Goal: Information Seeking & Learning: Find specific fact

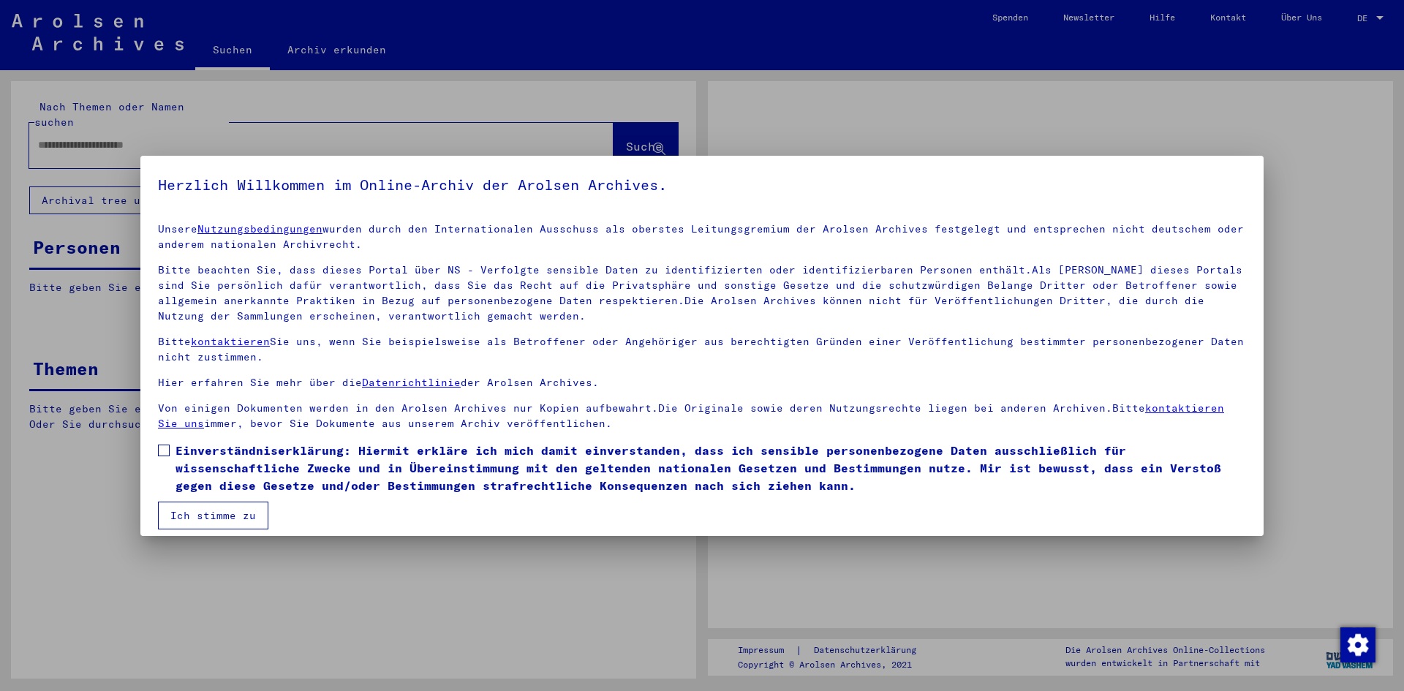
type input "**********"
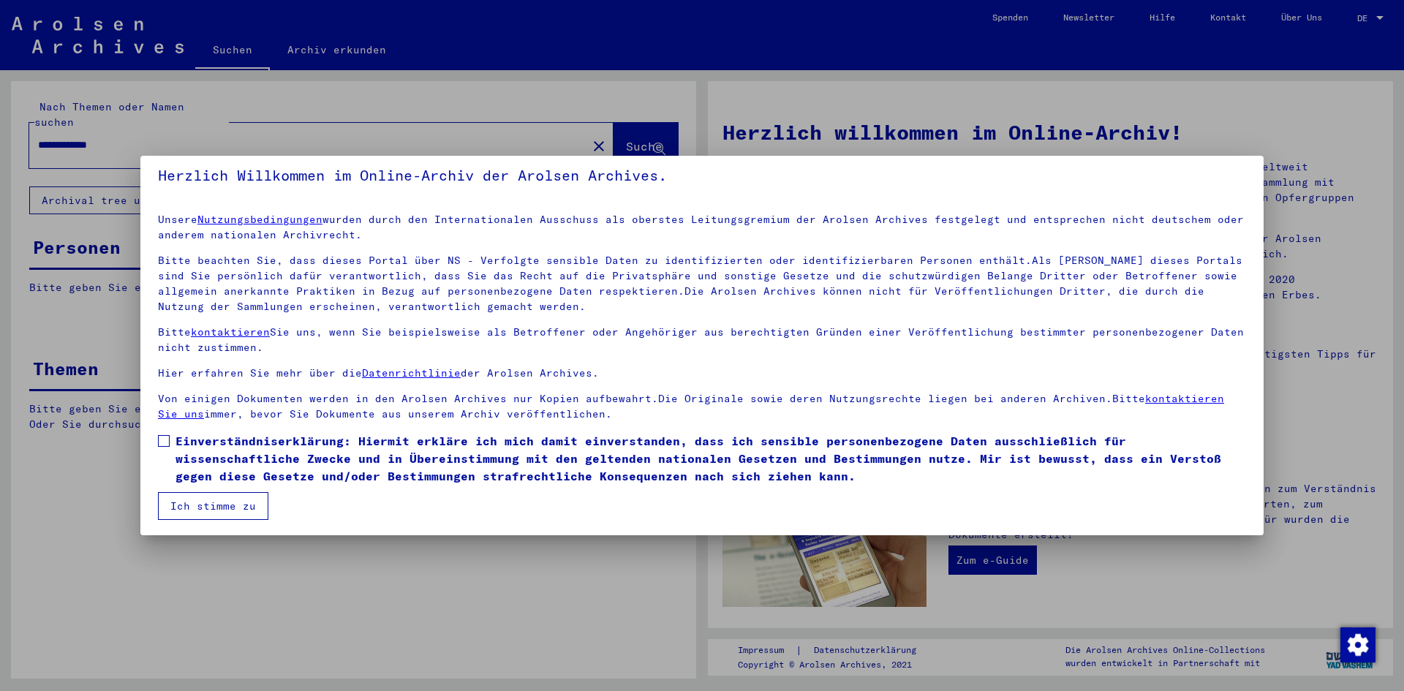
scroll to position [11, 0]
drag, startPoint x: 260, startPoint y: 510, endPoint x: 254, endPoint y: 481, distance: 29.1
click at [260, 509] on button "Ich stimme zu" at bounding box center [213, 505] width 110 height 28
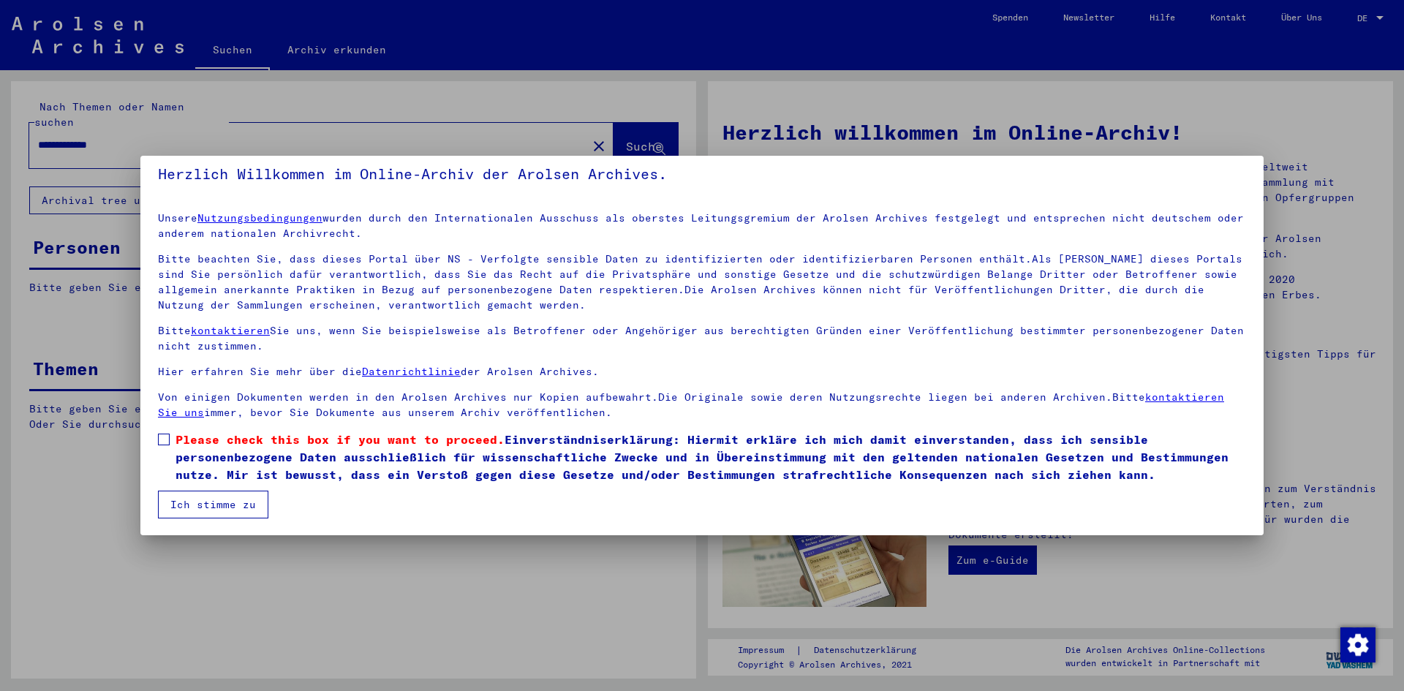
click at [224, 448] on span "Please check this box if you want to proceed. Einverständniserklärung: Hiermit …" at bounding box center [710, 457] width 1070 height 53
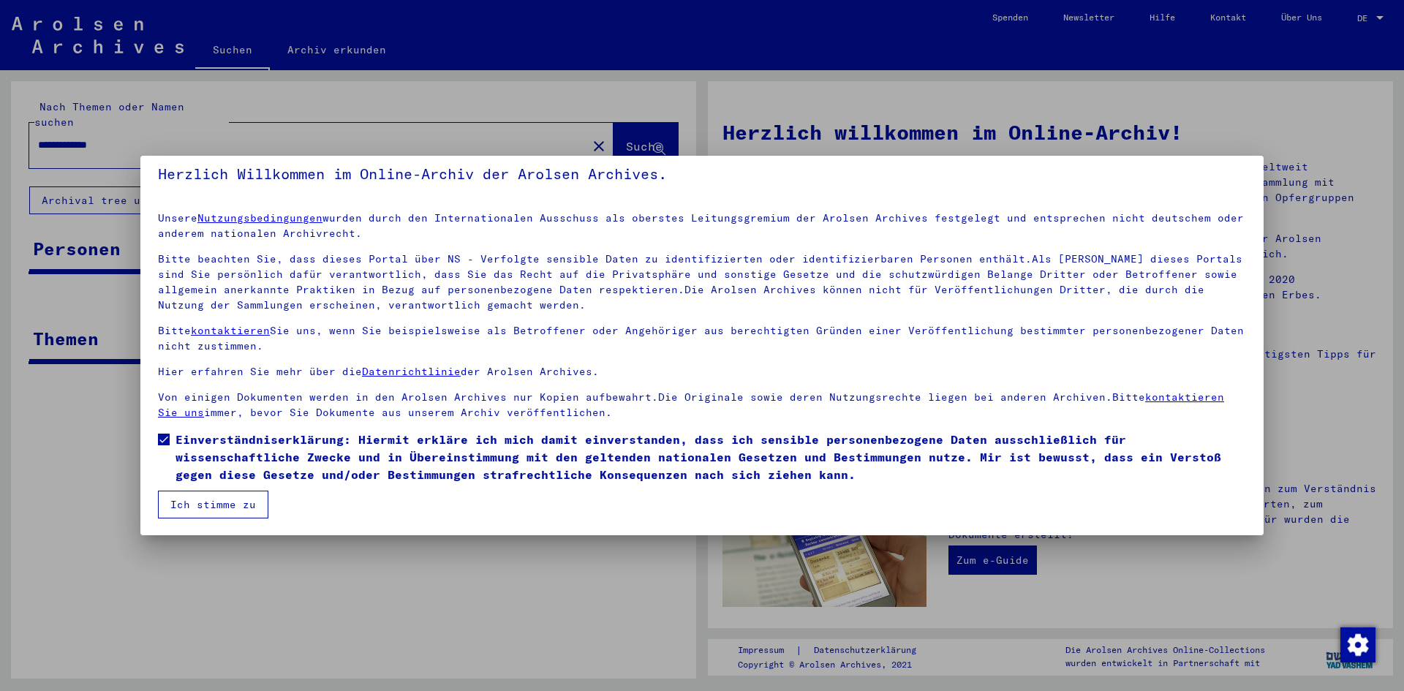
click at [229, 502] on button "Ich stimme zu" at bounding box center [213, 505] width 110 height 28
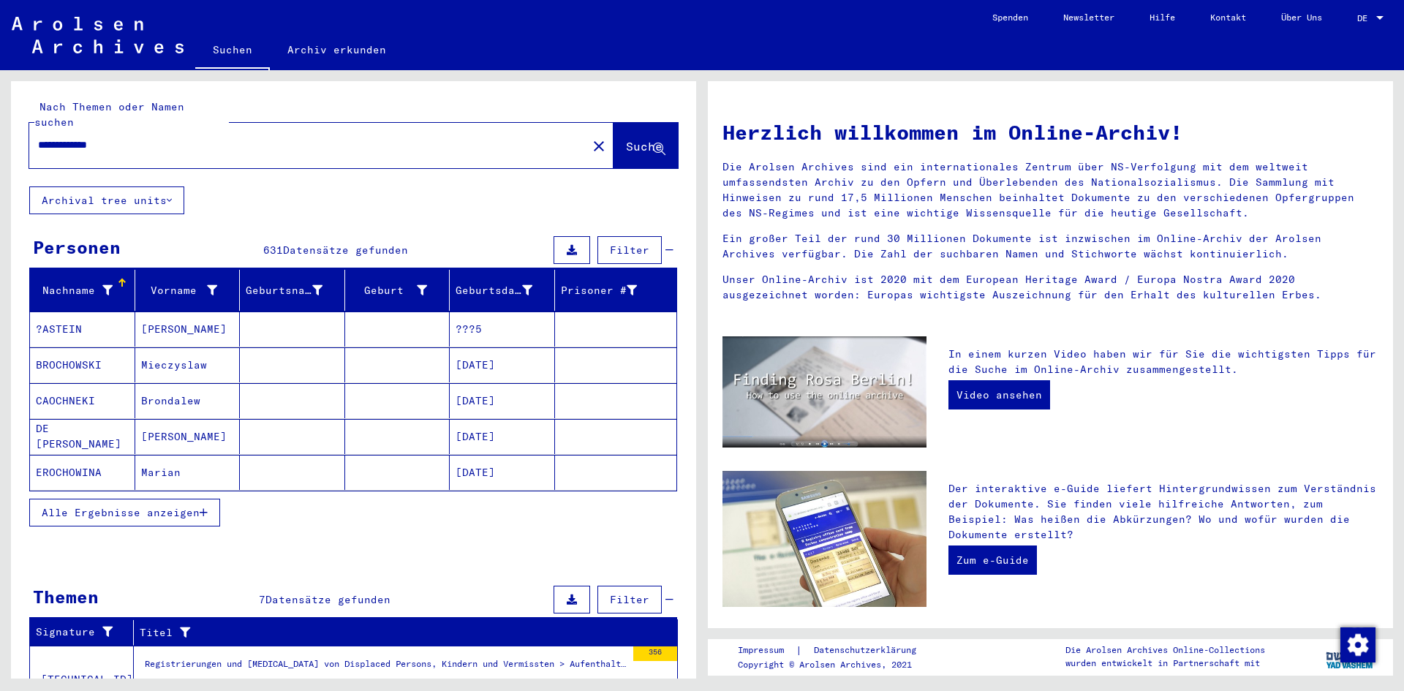
click at [170, 491] on div "Alle Ergebnisse anzeigen" at bounding box center [353, 512] width 648 height 42
click at [170, 499] on button "Alle Ergebnisse anzeigen" at bounding box center [124, 513] width 191 height 28
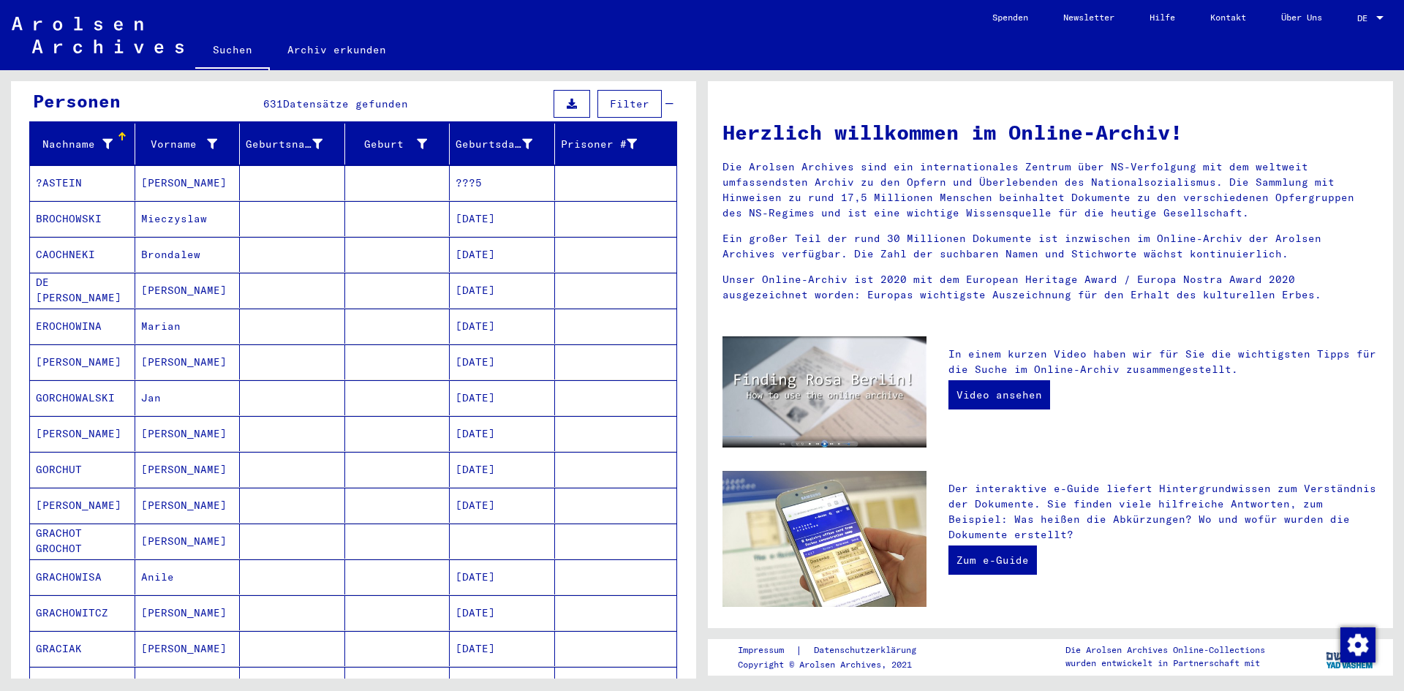
scroll to position [219, 0]
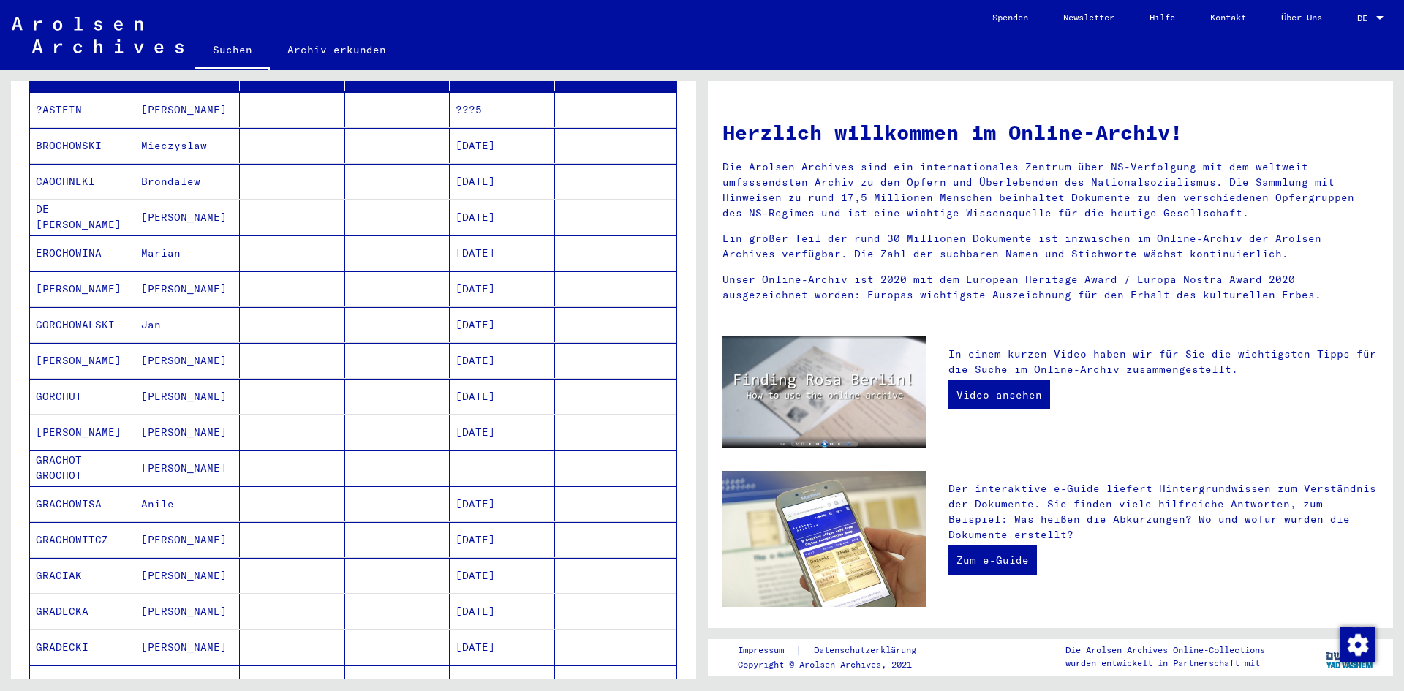
click at [181, 457] on mat-cell "[PERSON_NAME]" at bounding box center [187, 467] width 105 height 35
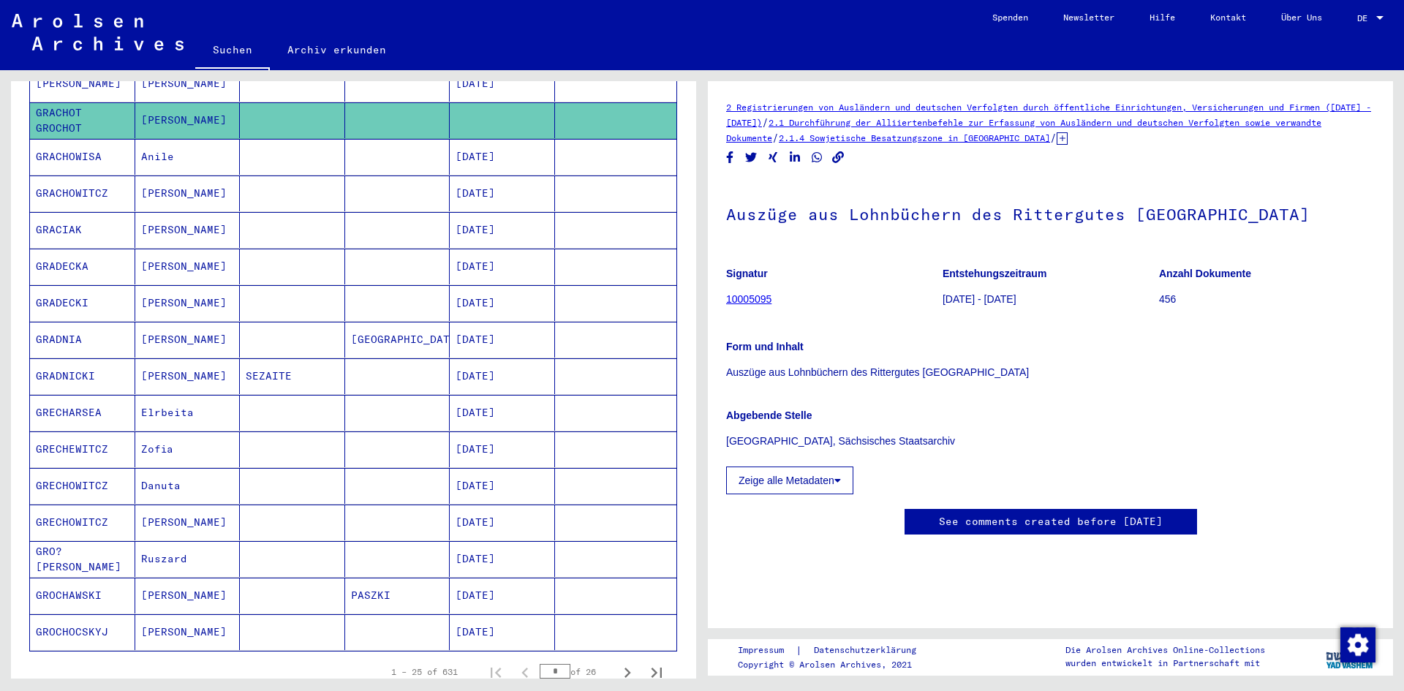
scroll to position [658, 0]
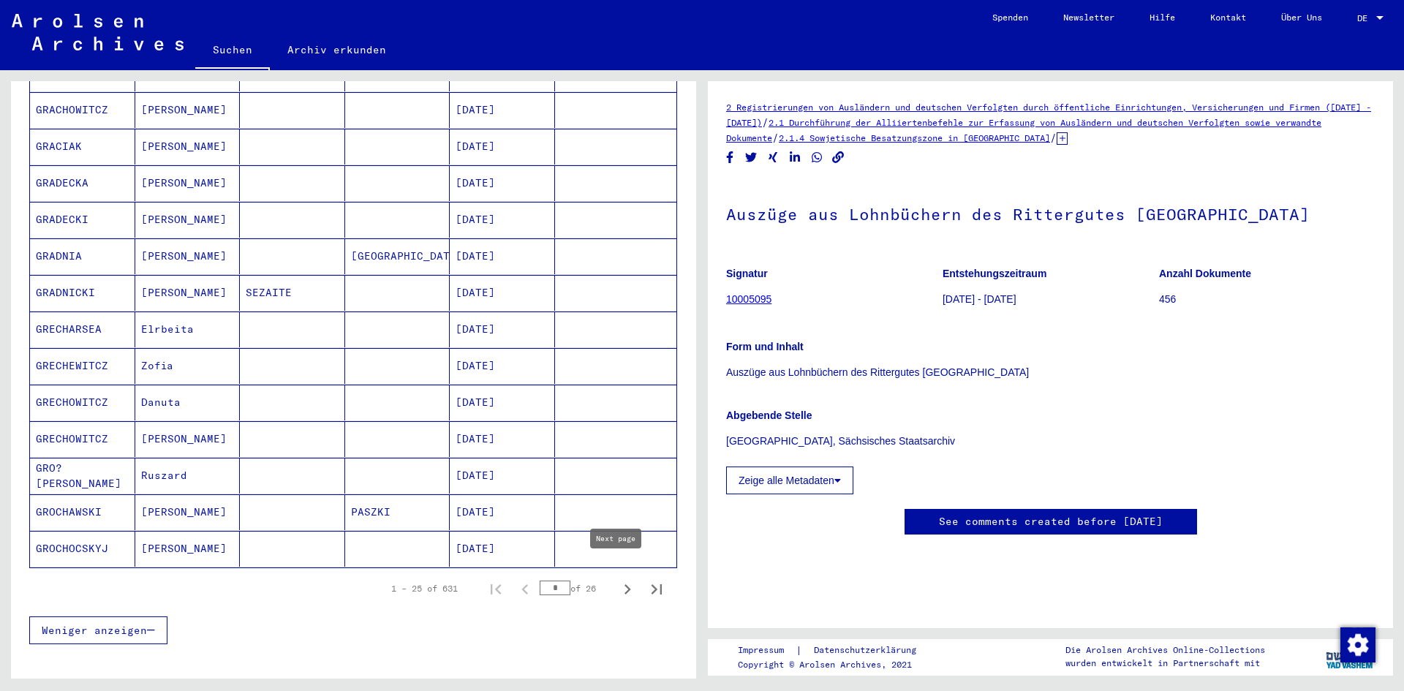
click at [617, 582] on icon "Next page" at bounding box center [627, 589] width 20 height 20
type input "*"
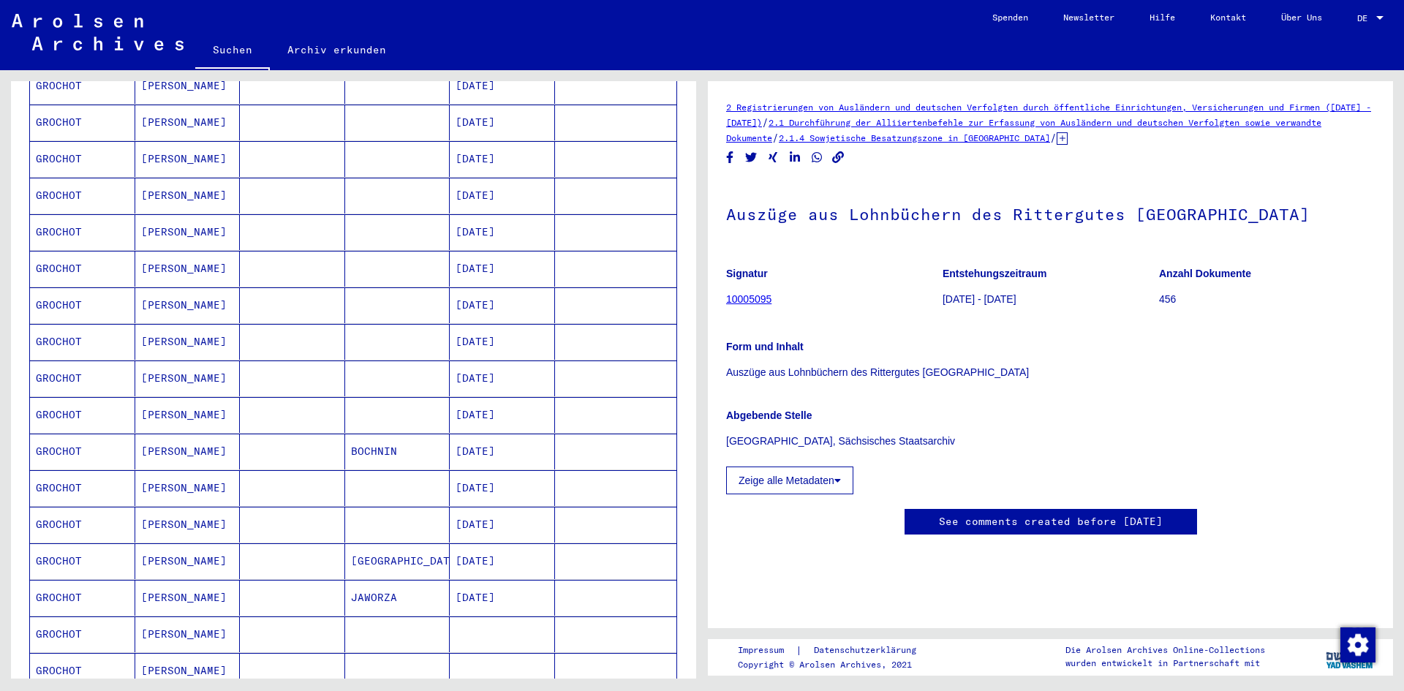
scroll to position [439, 0]
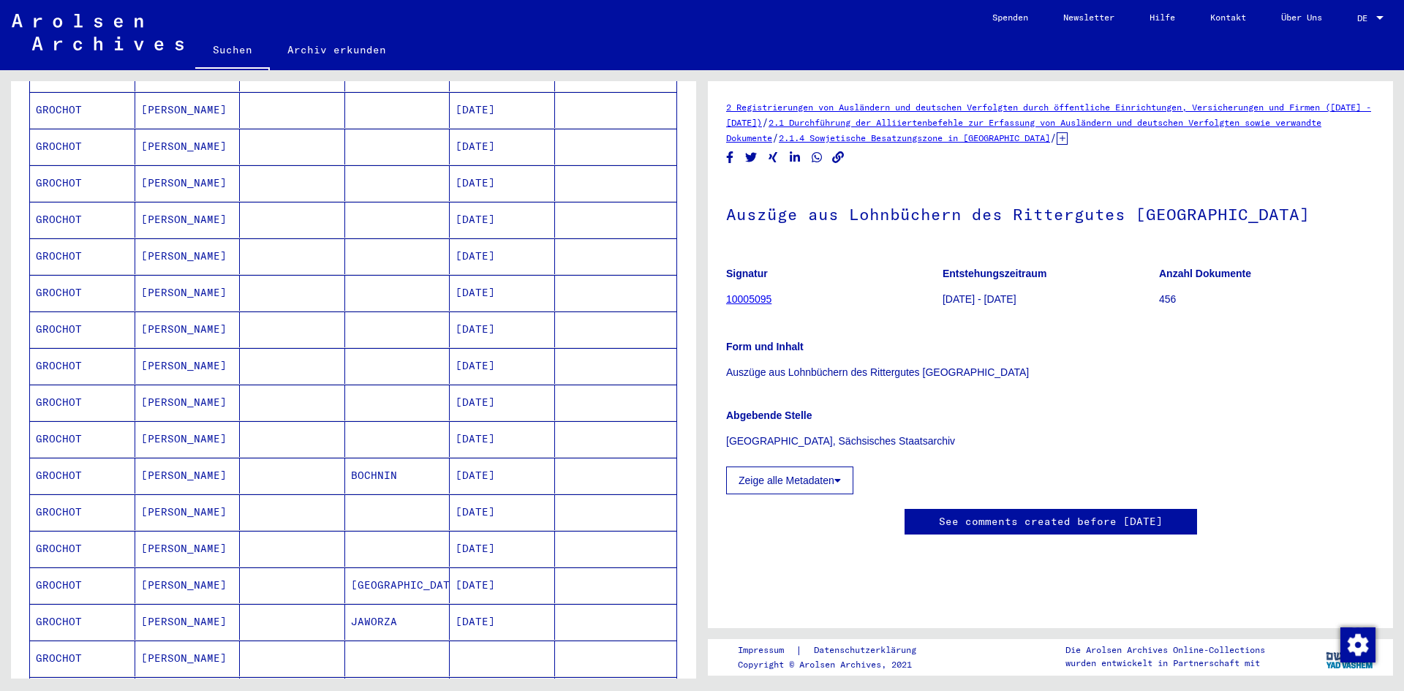
click at [246, 604] on mat-cell at bounding box center [292, 622] width 105 height 36
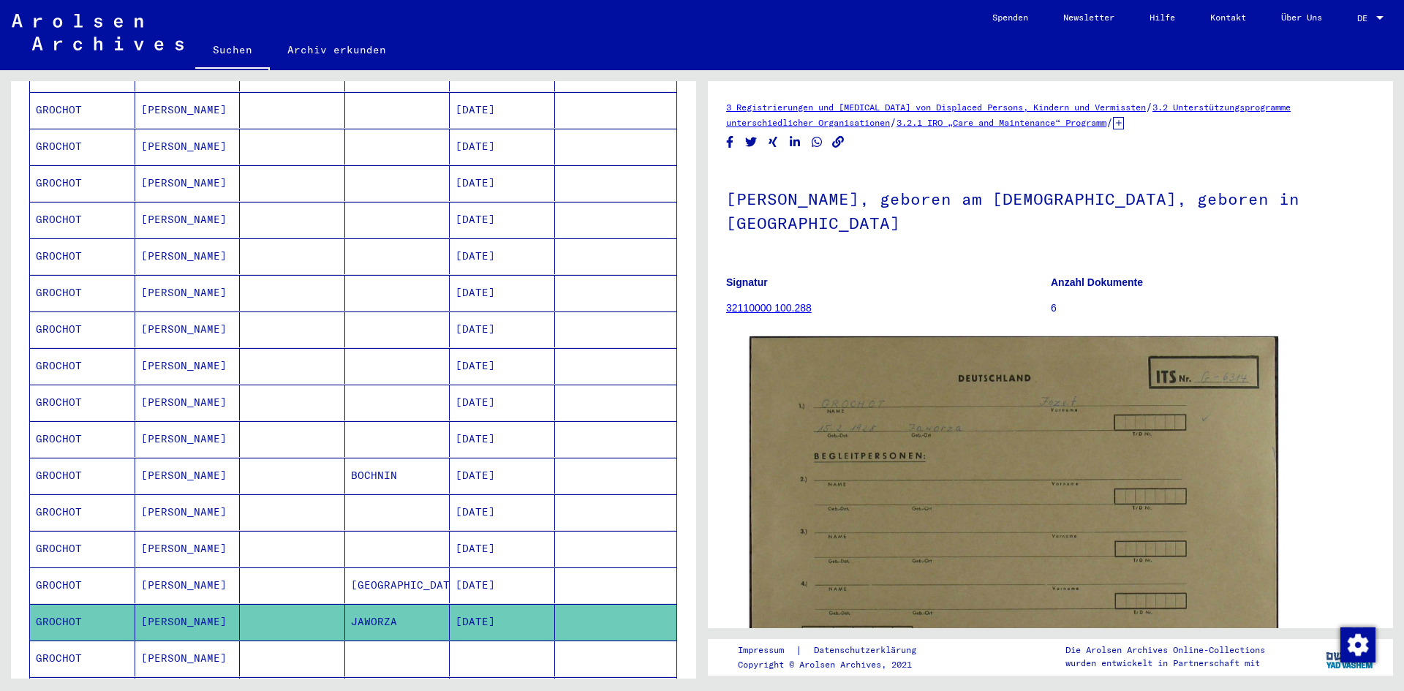
scroll to position [73, 0]
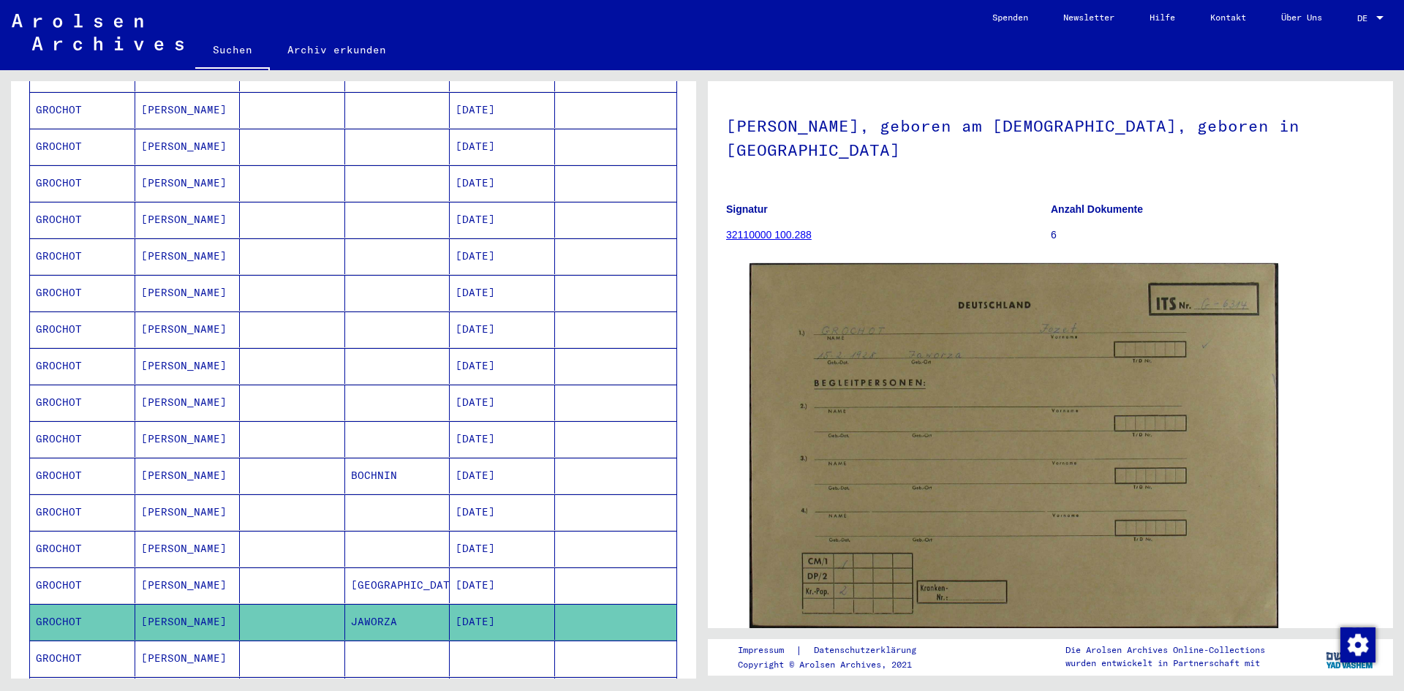
click at [363, 165] on mat-cell at bounding box center [397, 183] width 105 height 36
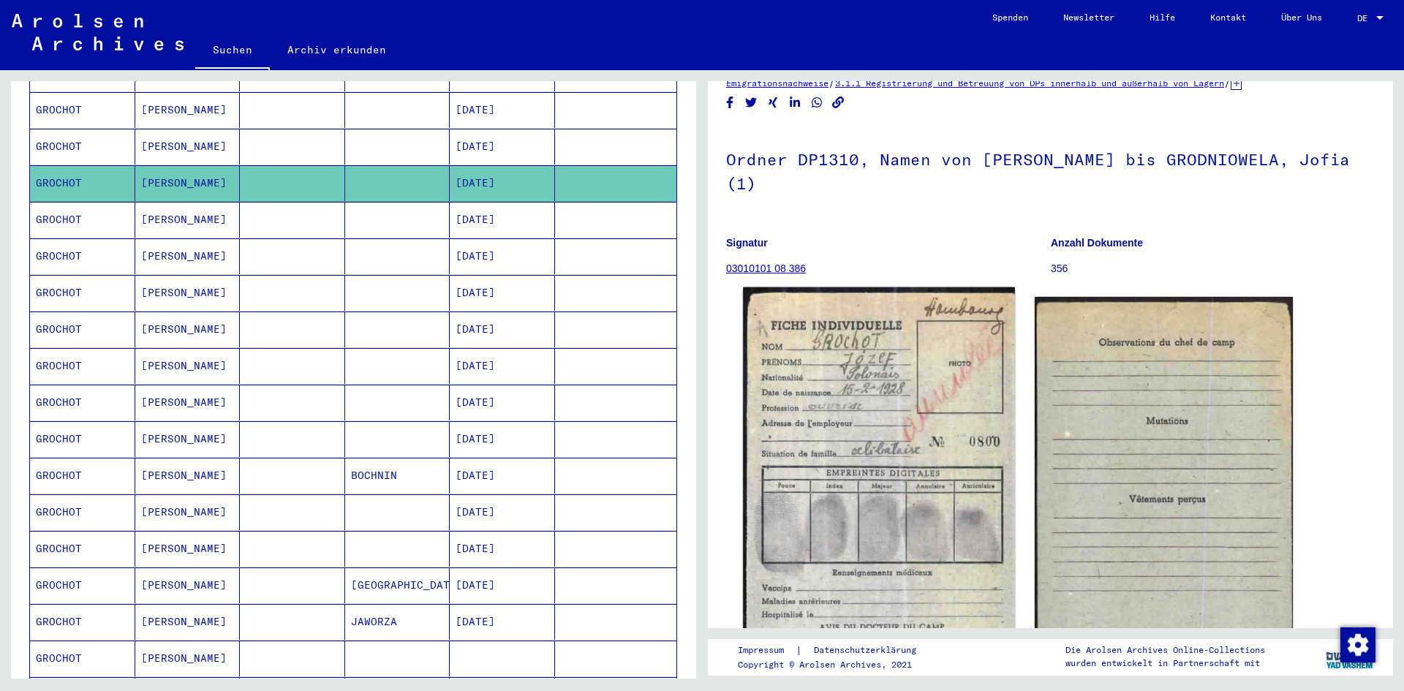
scroll to position [73, 0]
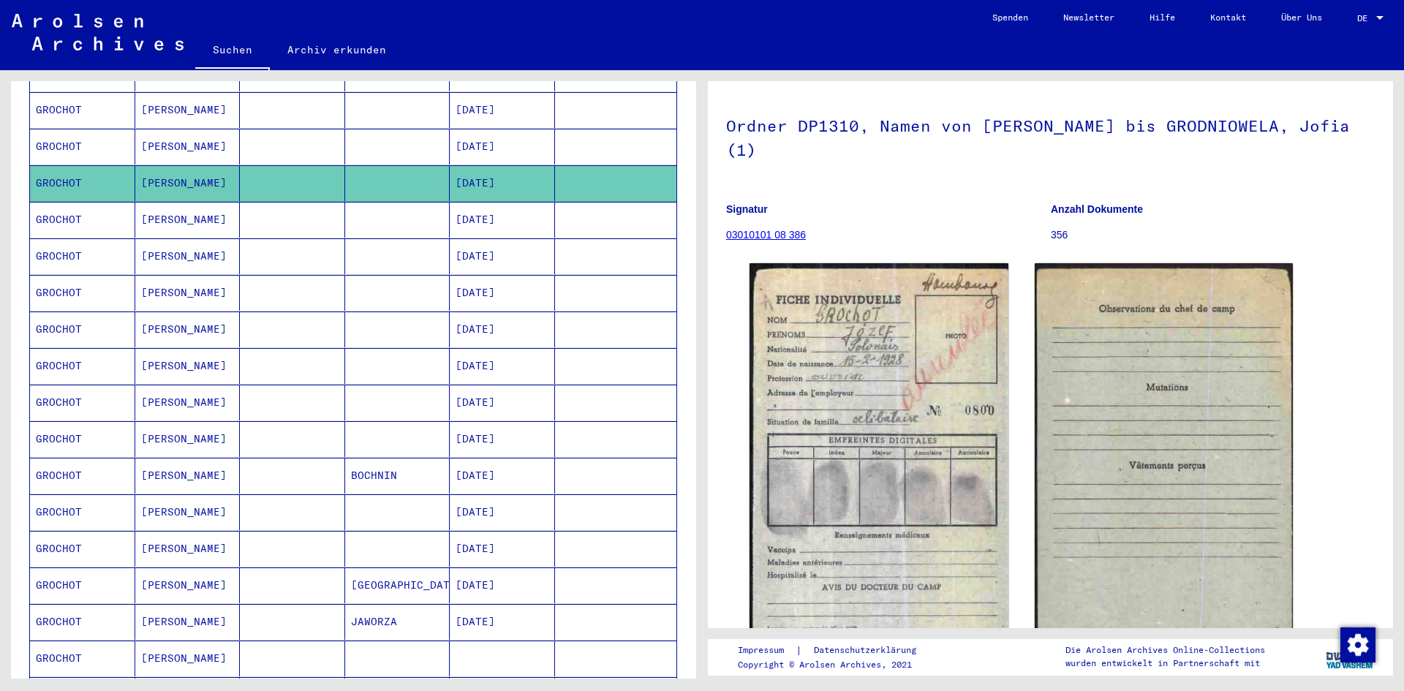
click at [173, 205] on mat-cell "[PERSON_NAME]" at bounding box center [187, 220] width 105 height 36
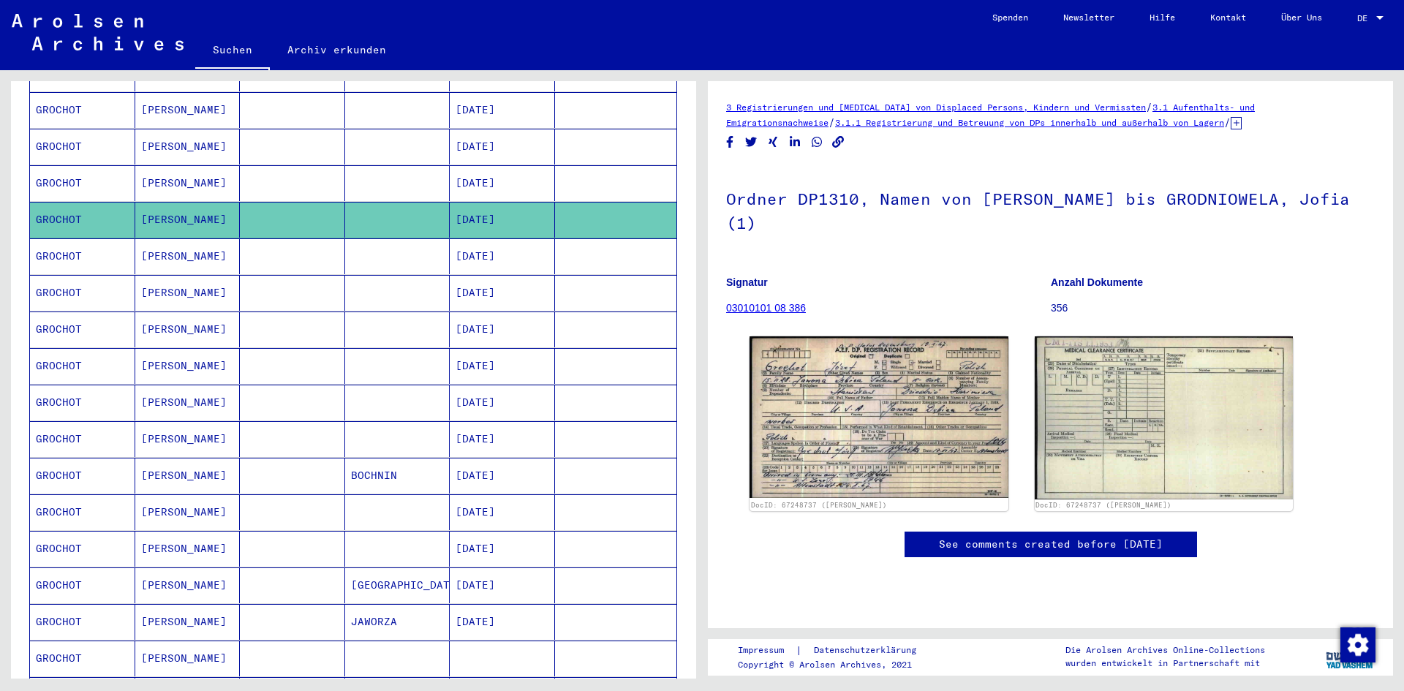
click at [356, 238] on mat-cell at bounding box center [397, 256] width 105 height 36
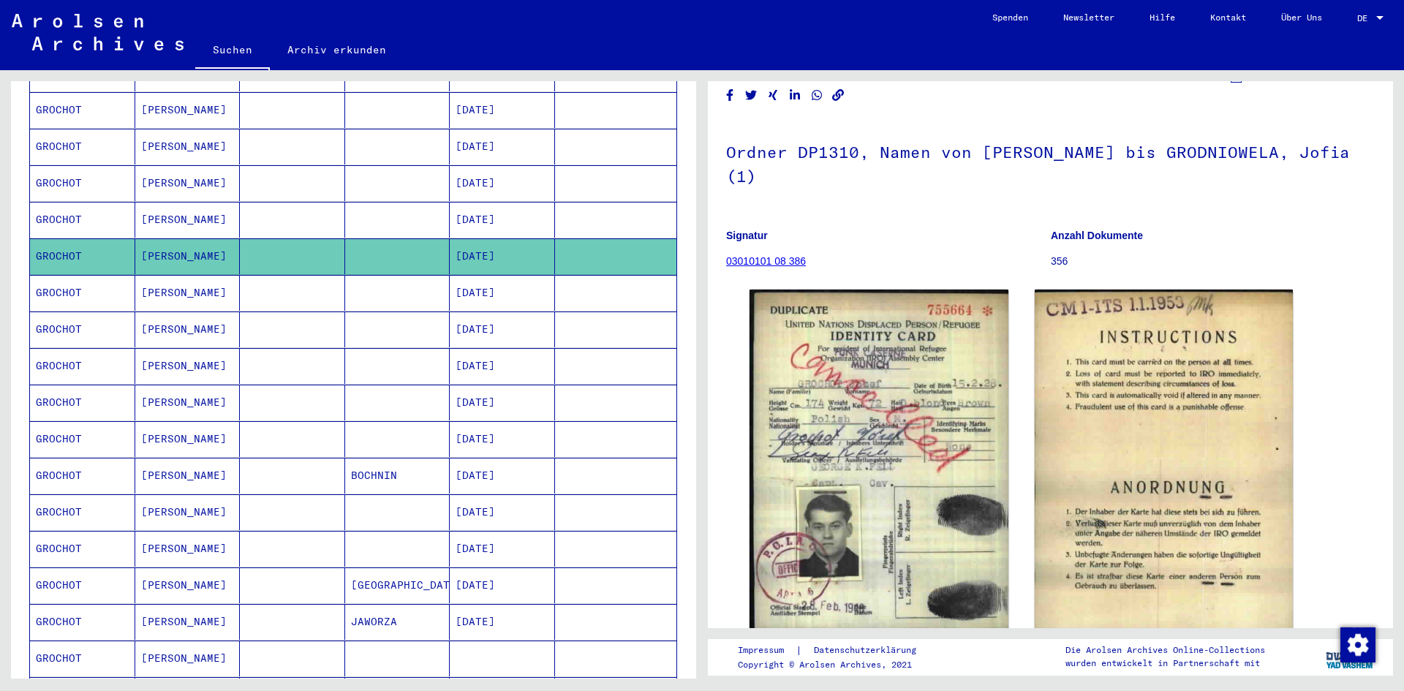
scroll to position [73, 0]
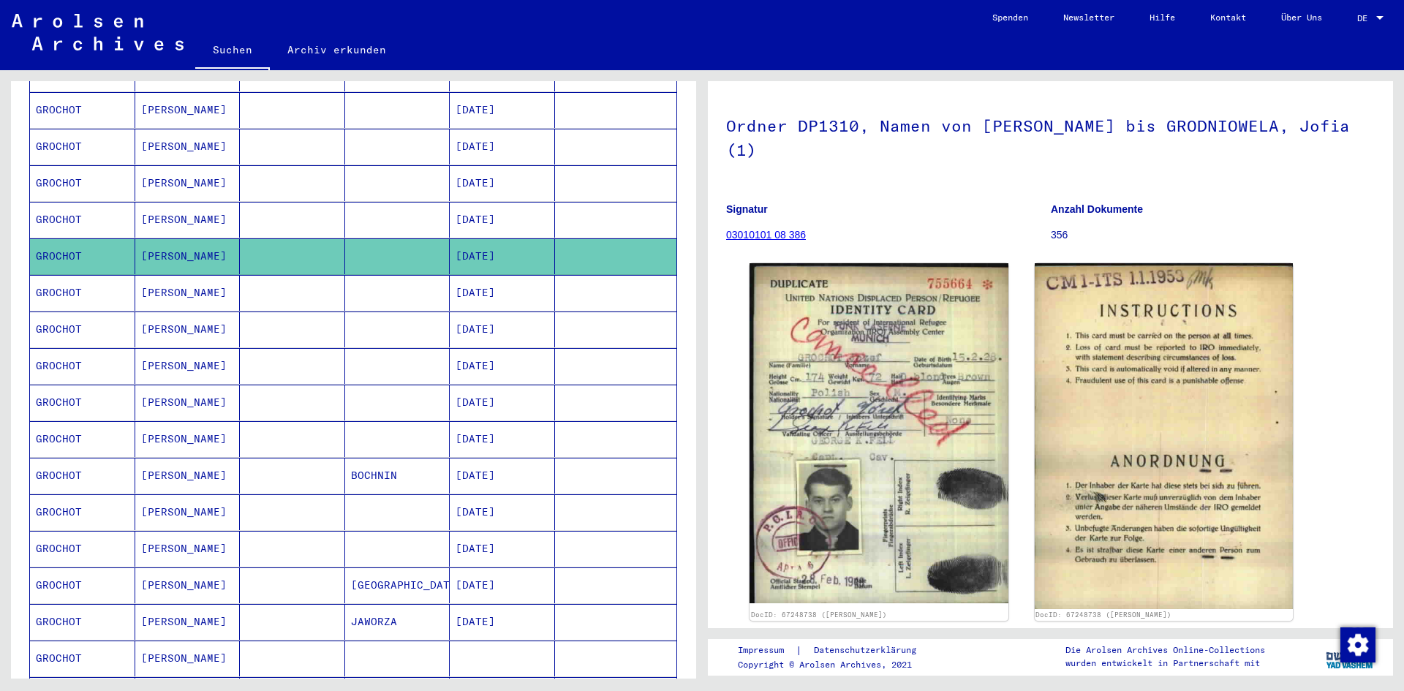
click at [325, 275] on mat-cell at bounding box center [292, 293] width 105 height 36
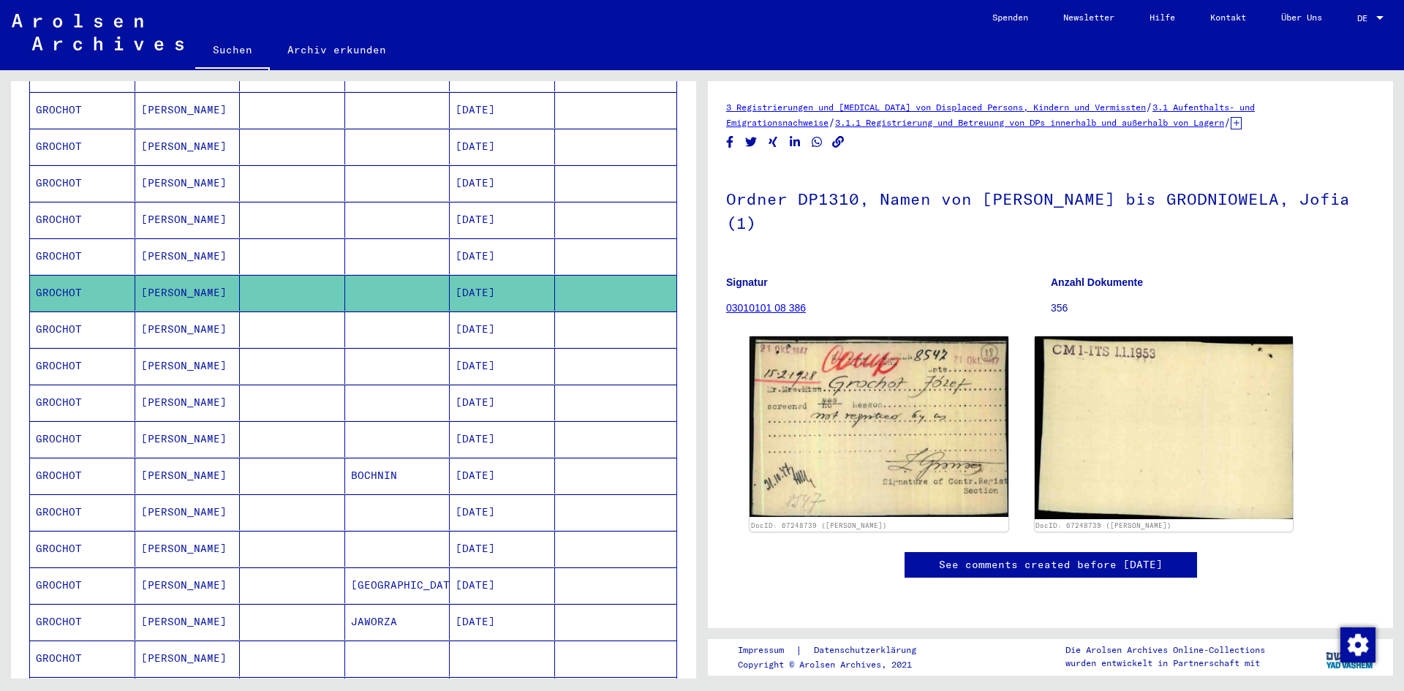
click at [298, 313] on mat-cell at bounding box center [292, 329] width 105 height 36
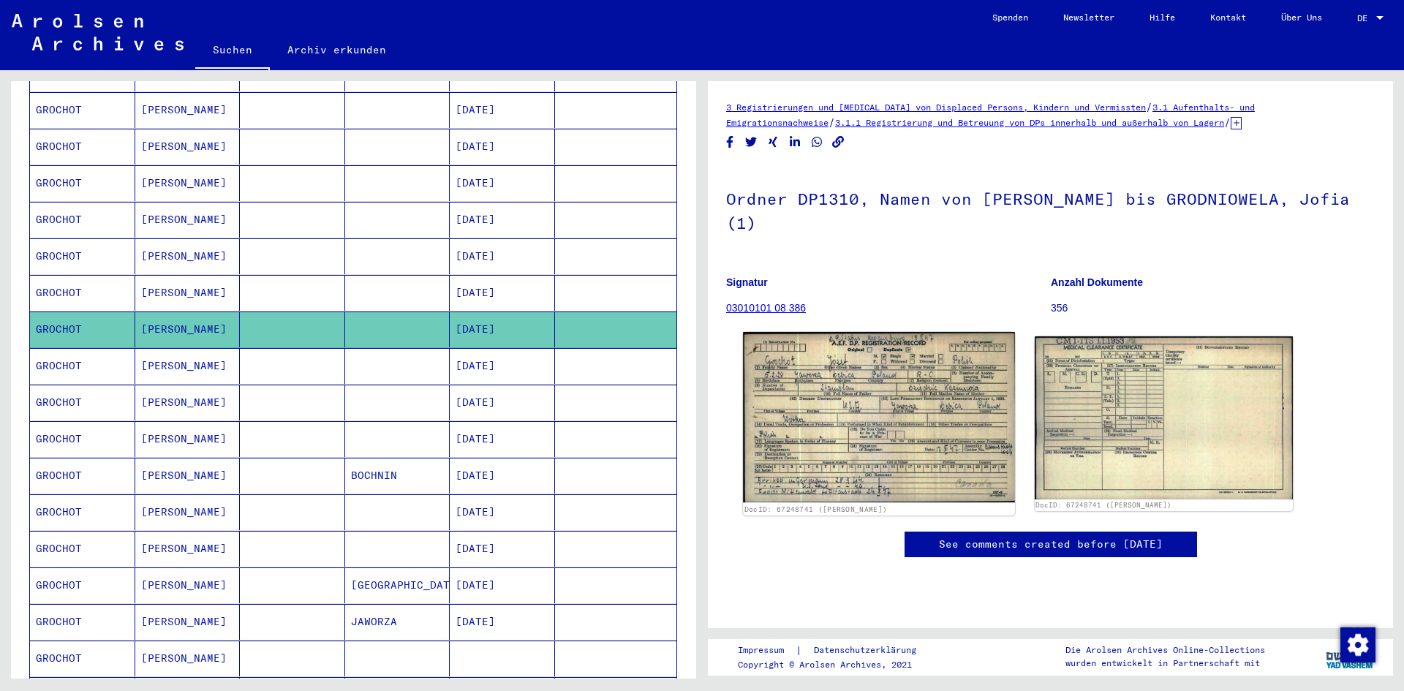
drag, startPoint x: 1015, startPoint y: 406, endPoint x: 922, endPoint y: 396, distance: 93.4
drag, startPoint x: 922, startPoint y: 396, endPoint x: 908, endPoint y: 392, distance: 14.6
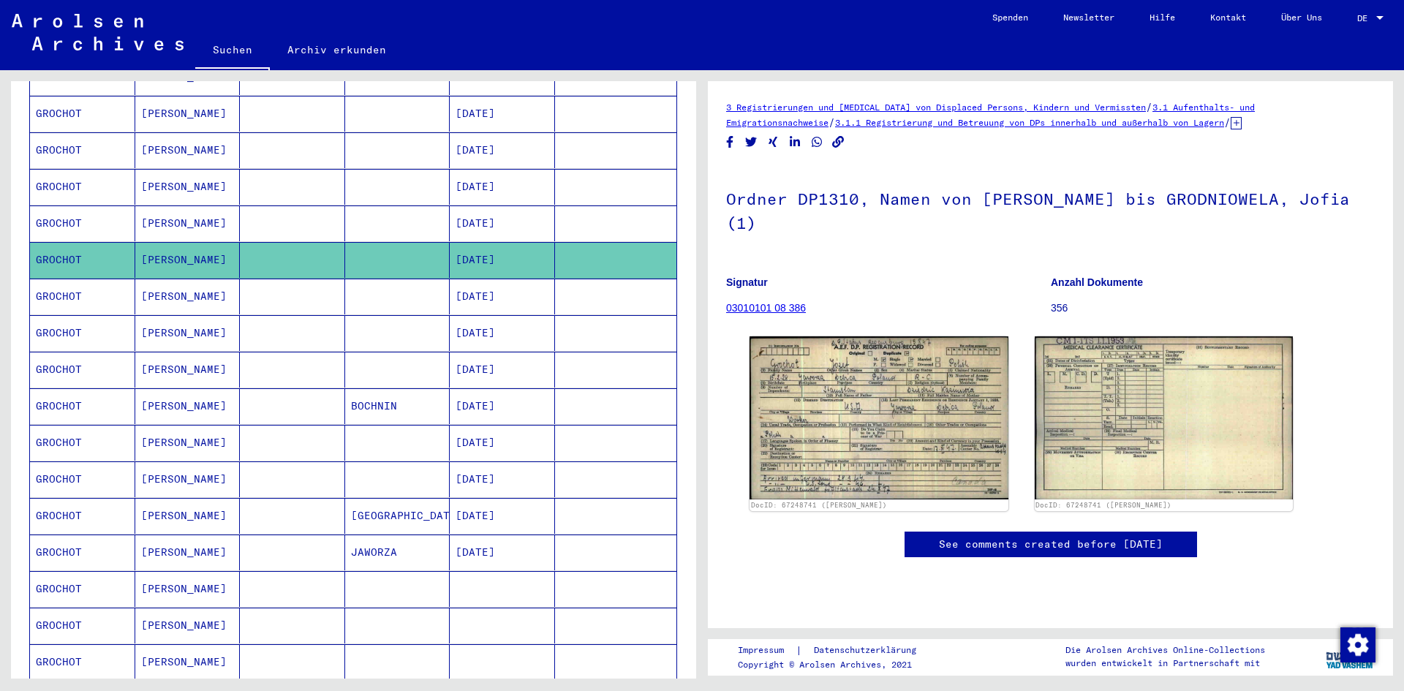
scroll to position [512, 0]
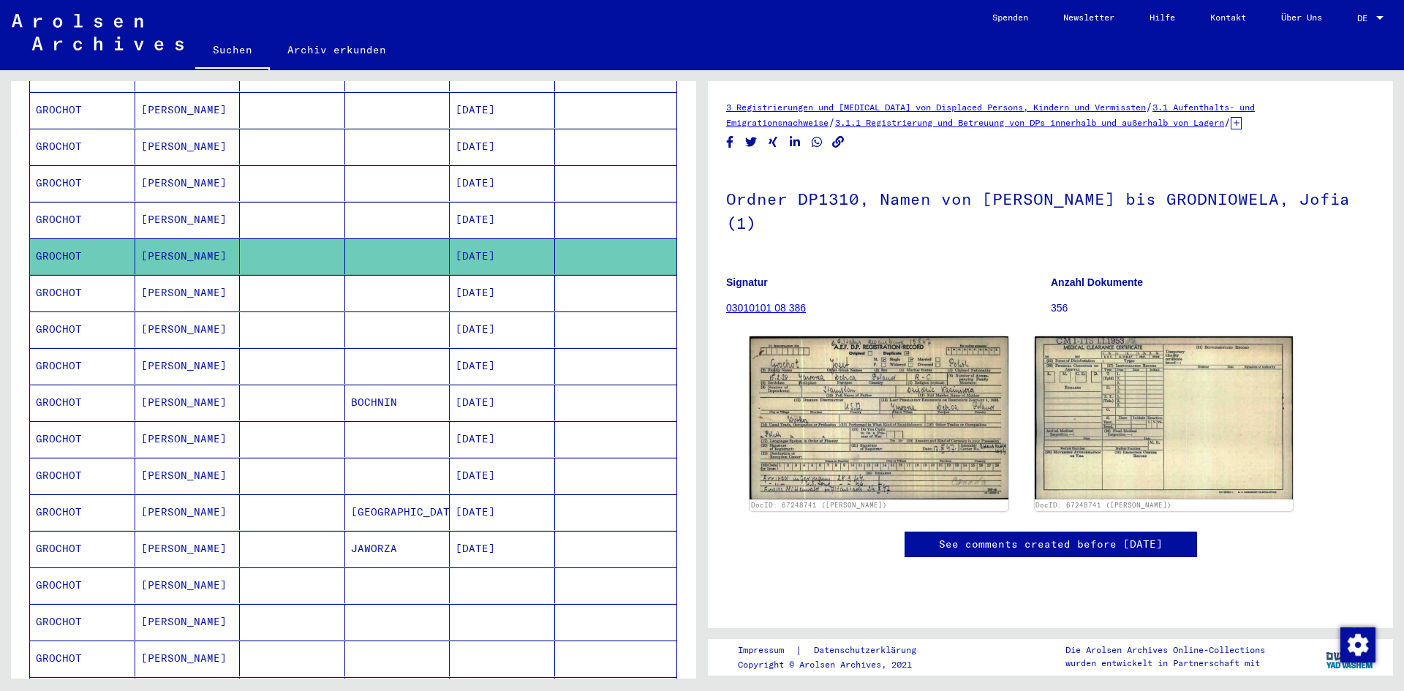
click at [249, 531] on mat-cell at bounding box center [292, 549] width 105 height 36
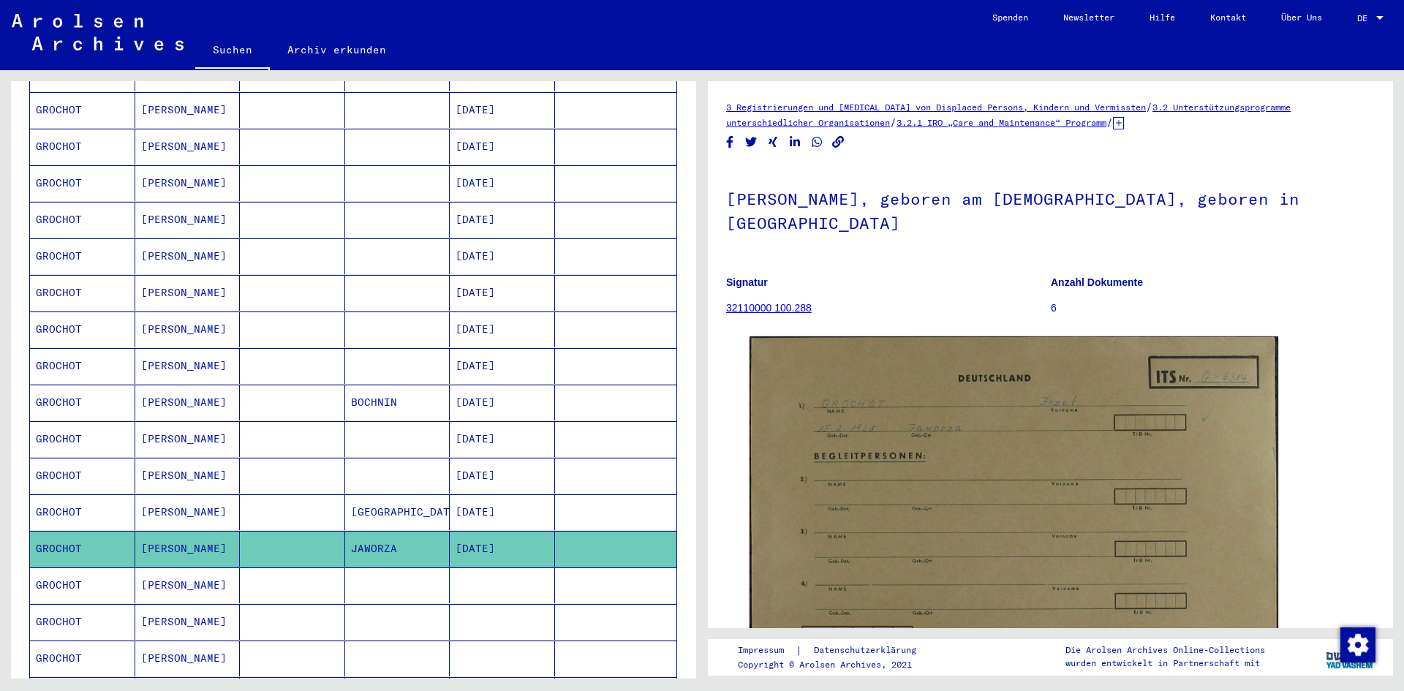
scroll to position [585, 0]
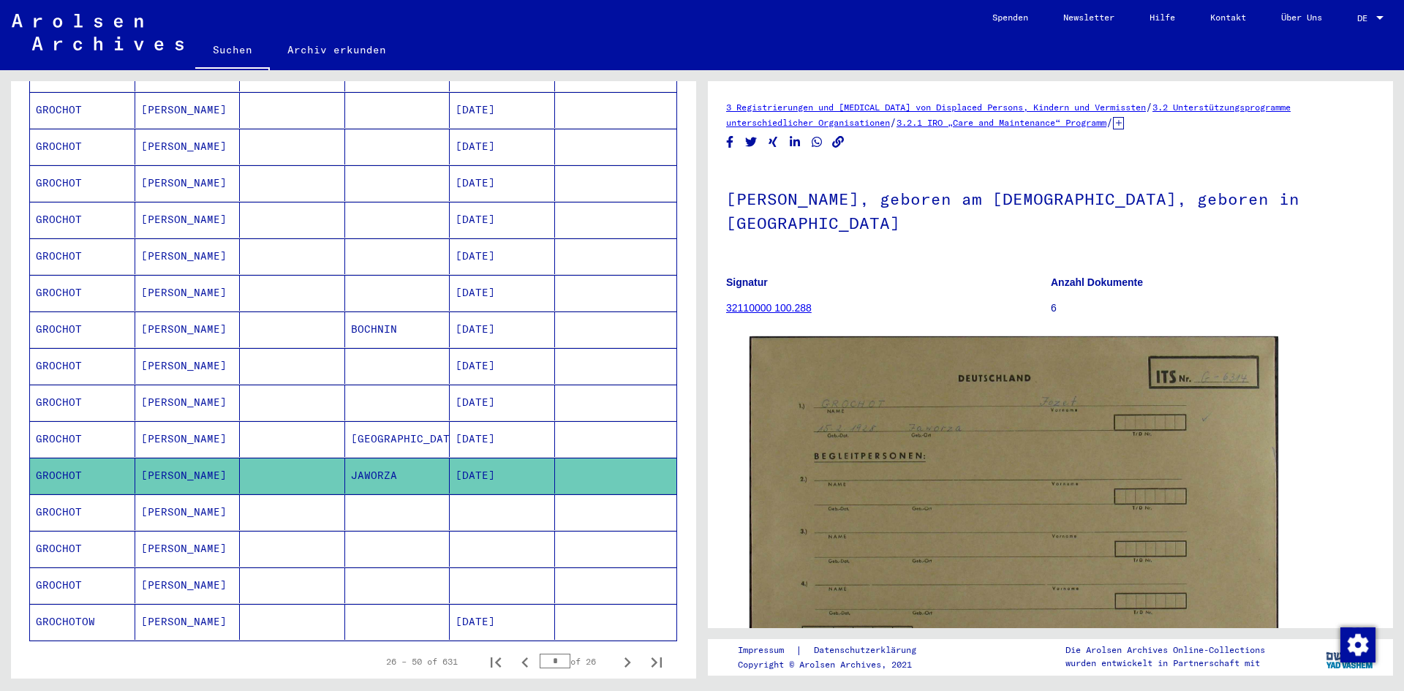
click at [235, 513] on mat-cell "[PERSON_NAME]" at bounding box center [187, 512] width 105 height 36
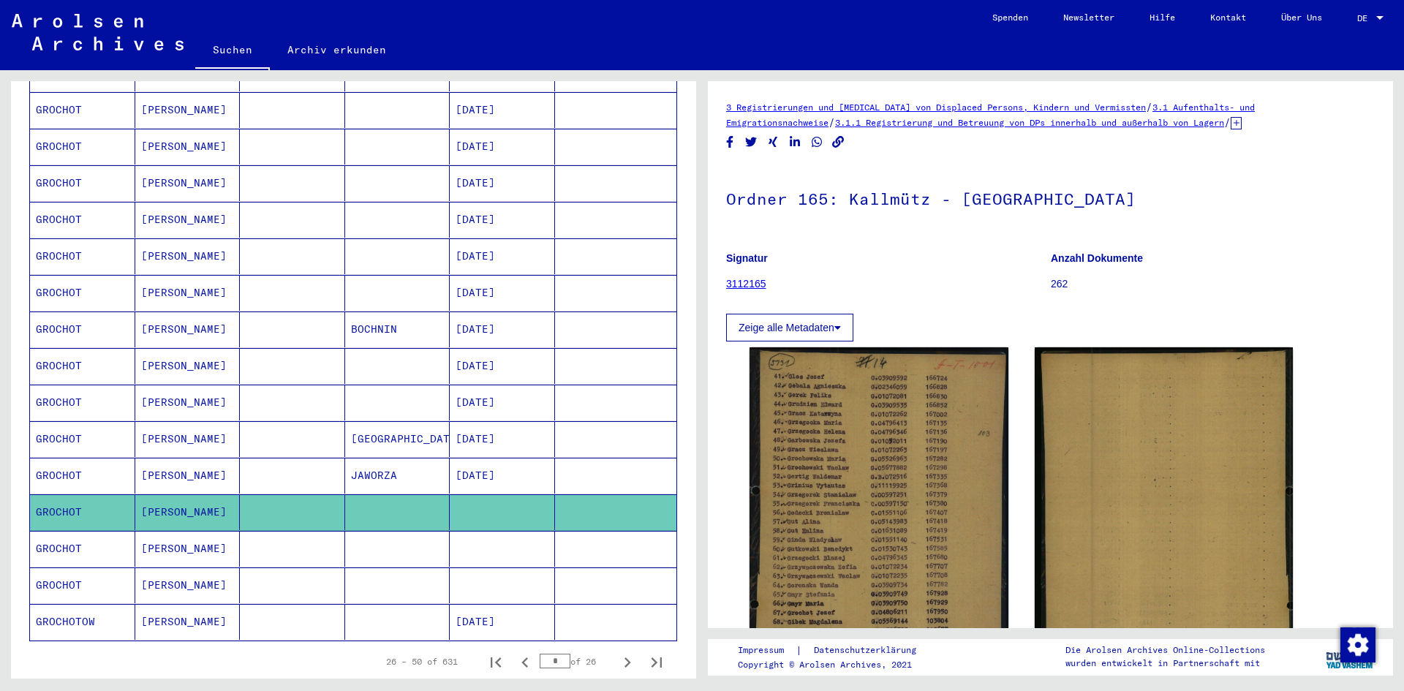
click at [197, 532] on mat-cell "[PERSON_NAME]" at bounding box center [187, 549] width 105 height 36
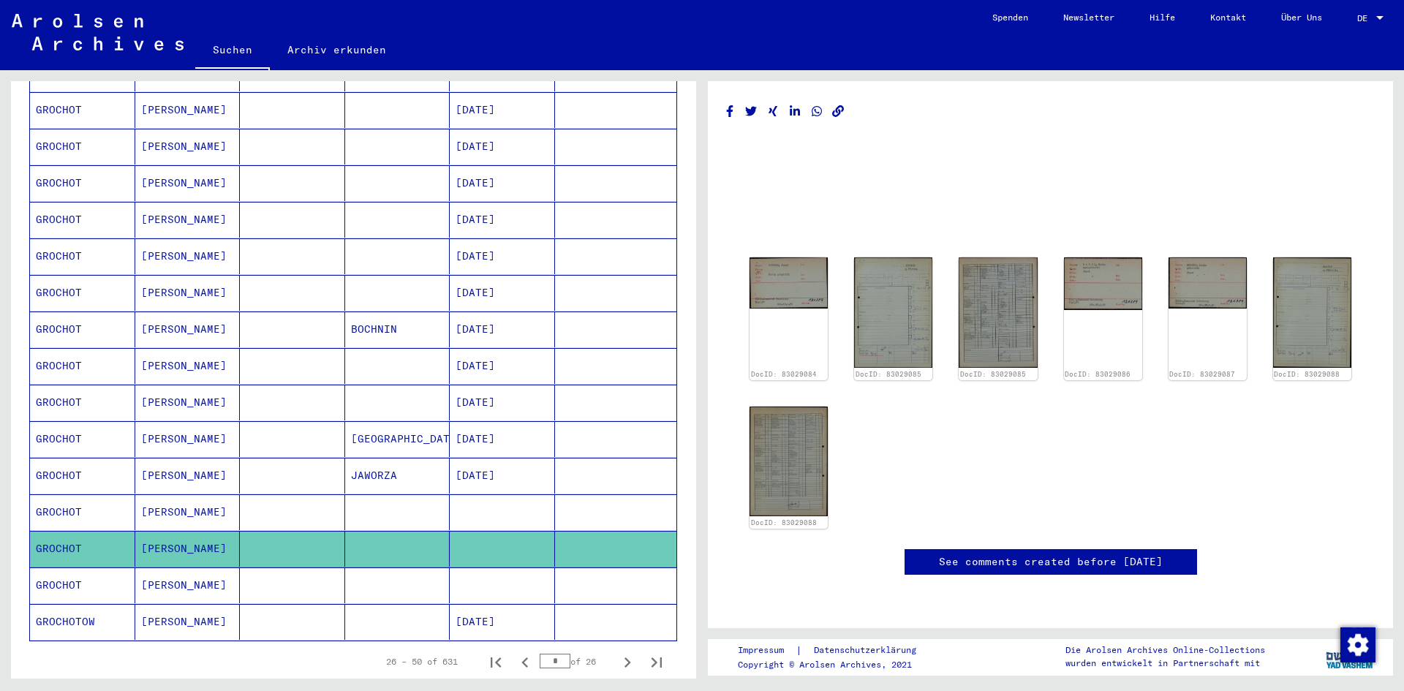
click at [314, 567] on mat-cell at bounding box center [292, 585] width 105 height 36
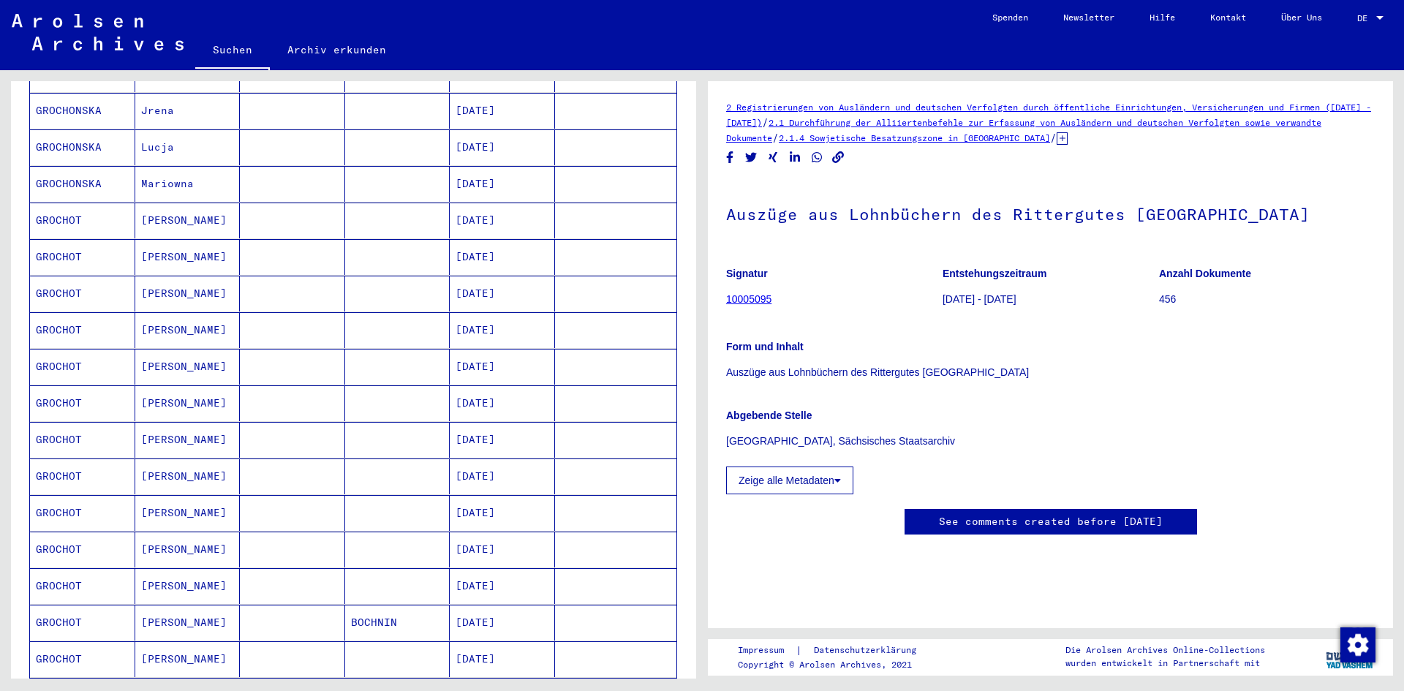
scroll to position [292, 0]
click at [337, 311] on mat-cell at bounding box center [292, 329] width 105 height 36
